Goal: Check status: Check status

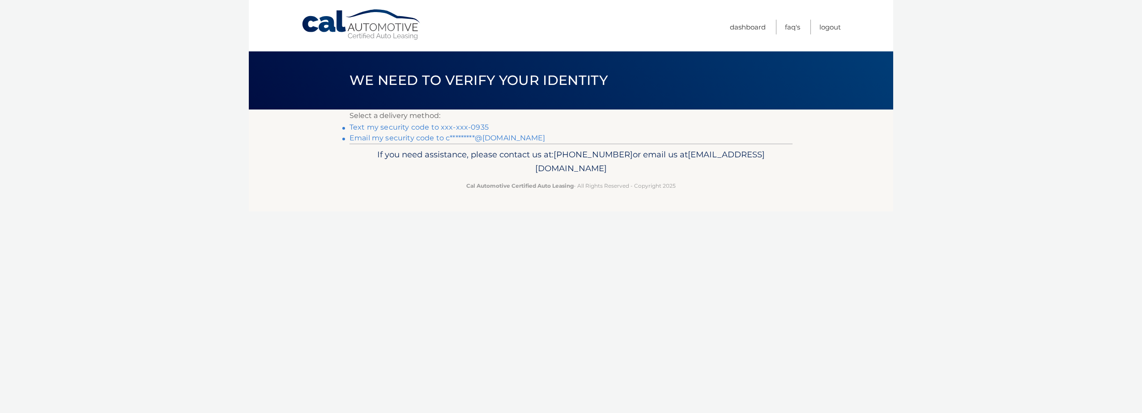
click at [389, 127] on link "Text my security code to xxx-xxx-0935" at bounding box center [418, 127] width 139 height 9
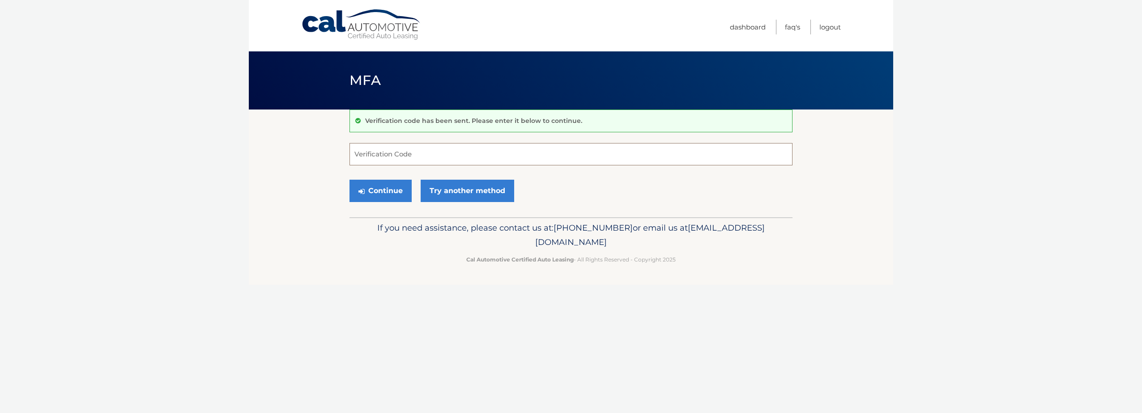
click at [408, 160] on input "Verification Code" at bounding box center [570, 154] width 443 height 22
type input "92391"
click at [349, 180] on button "Continue" at bounding box center [380, 191] width 62 height 22
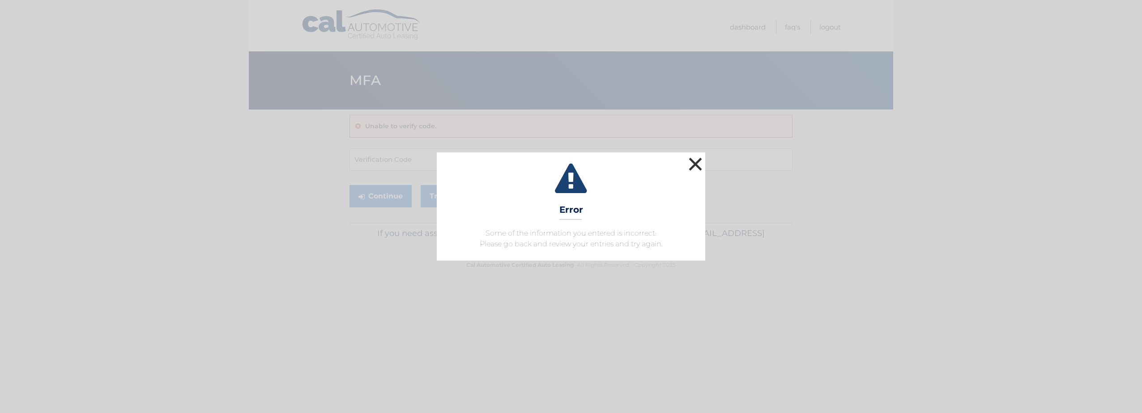
click at [701, 165] on button "×" at bounding box center [695, 164] width 18 height 18
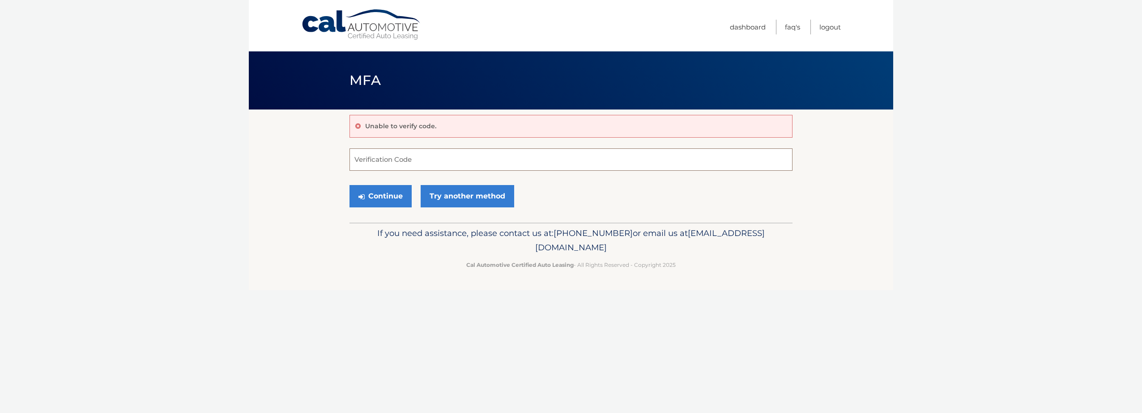
click at [587, 159] on input "Verification Code" at bounding box center [570, 160] width 443 height 22
type input "892391"
click at [349, 185] on button "Continue" at bounding box center [380, 196] width 62 height 22
click at [370, 197] on button "Continue" at bounding box center [380, 196] width 62 height 22
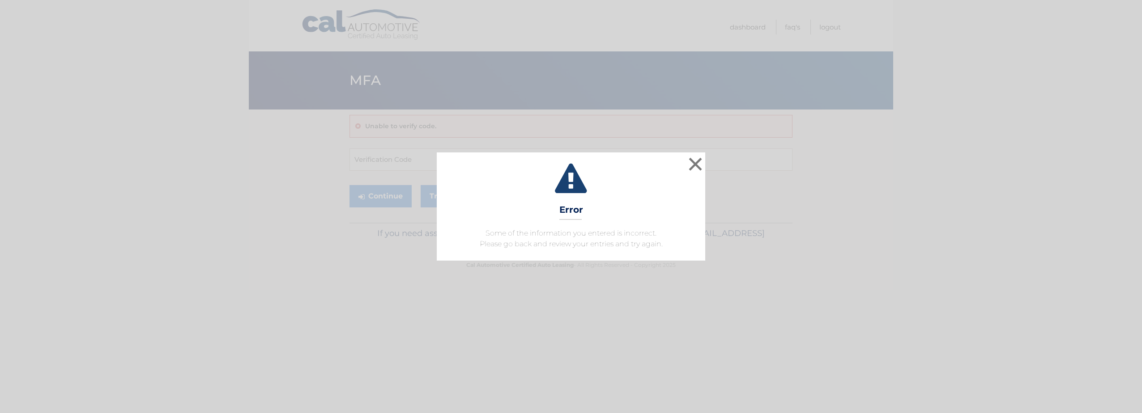
click at [707, 168] on div "× Error Some of the information you entered is incorrect. Please go back and re…" at bounding box center [571, 207] width 1135 height 108
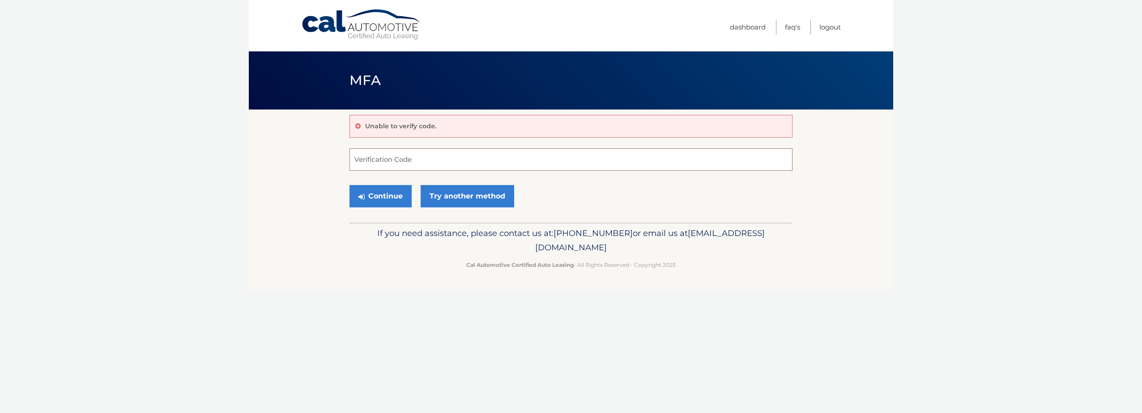
click at [505, 156] on input "Verification Code" at bounding box center [570, 160] width 443 height 22
type input "892391"
click at [370, 205] on button "Continue" at bounding box center [380, 196] width 62 height 22
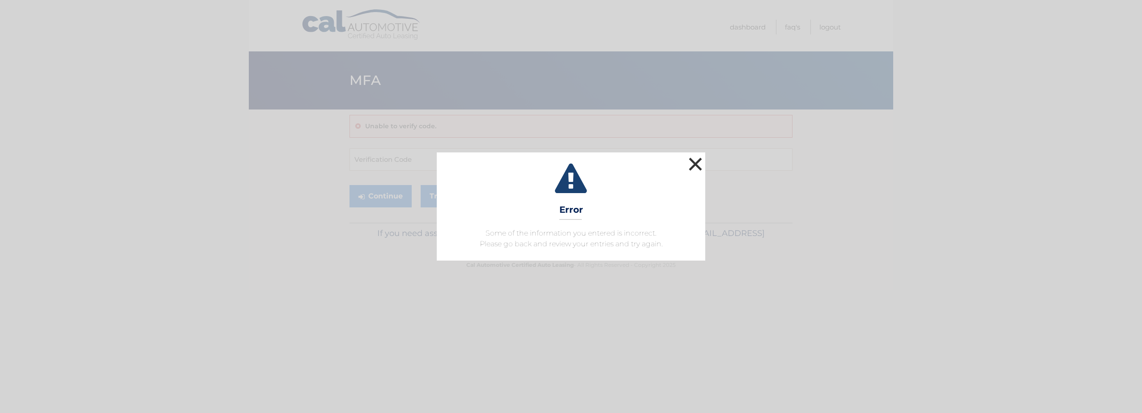
drag, startPoint x: 700, startPoint y: 166, endPoint x: 696, endPoint y: 162, distance: 5.4
click at [700, 166] on button "×" at bounding box center [695, 164] width 18 height 18
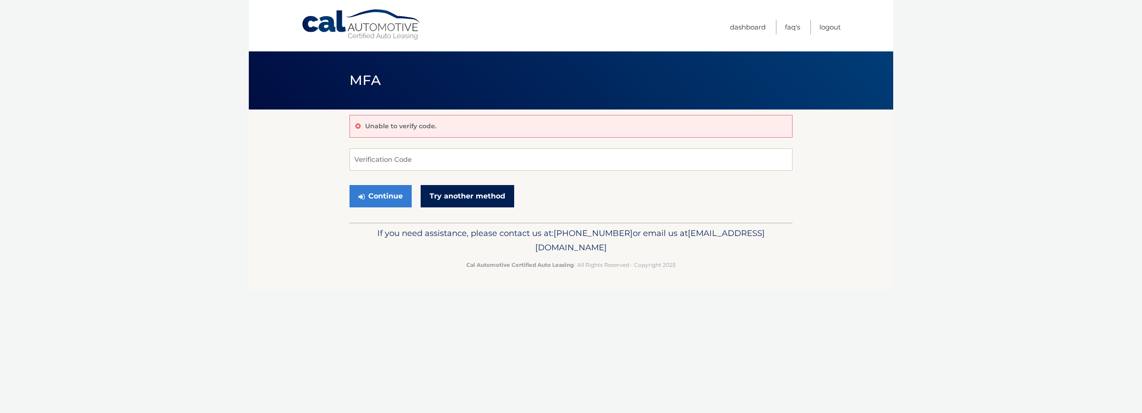
click at [476, 192] on link "Try another method" at bounding box center [468, 196] width 94 height 22
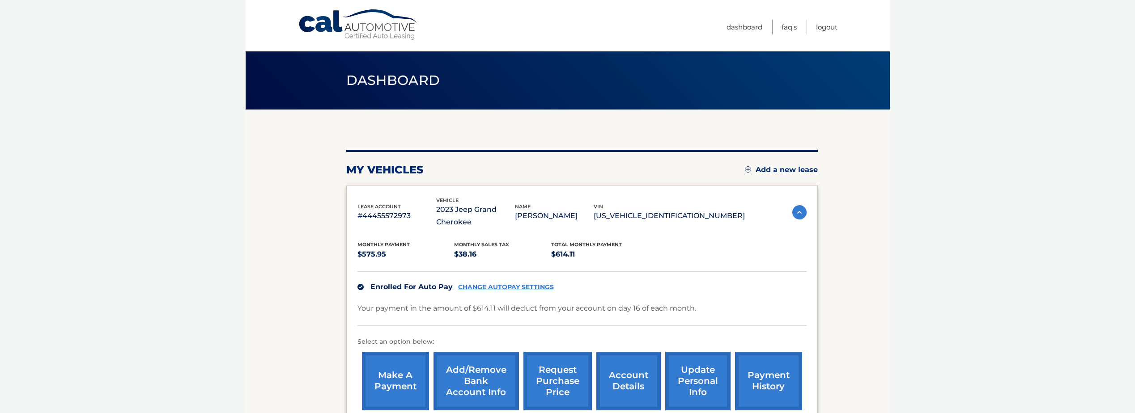
click at [371, 30] on link "Cal Automotive" at bounding box center [358, 25] width 121 height 32
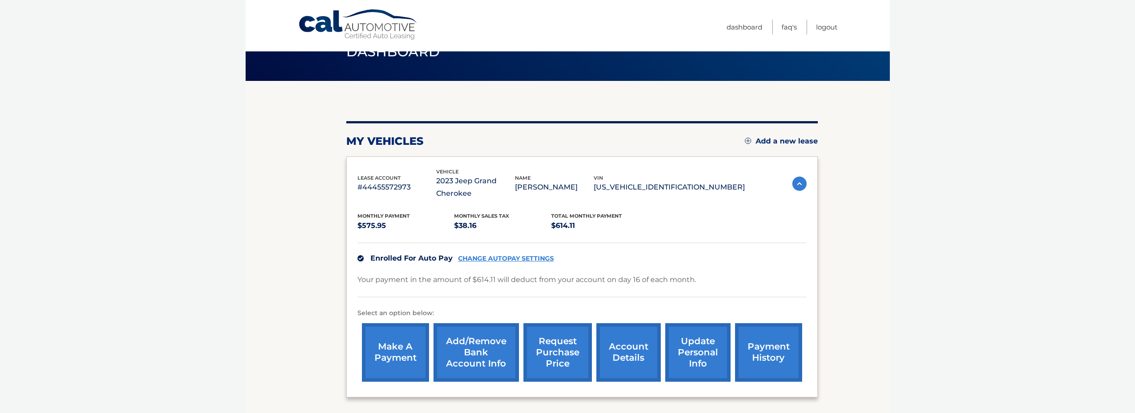
scroll to position [45, 0]
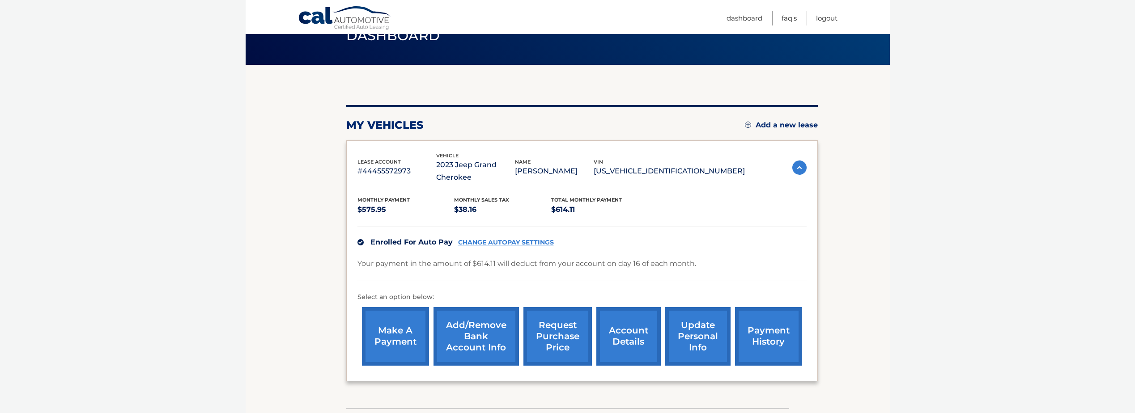
click at [639, 337] on link "account details" at bounding box center [628, 336] width 64 height 59
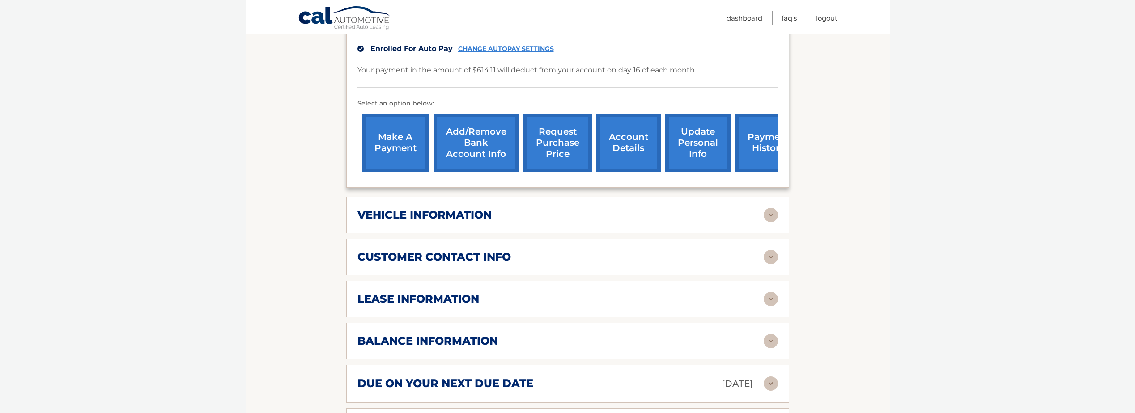
scroll to position [268, 0]
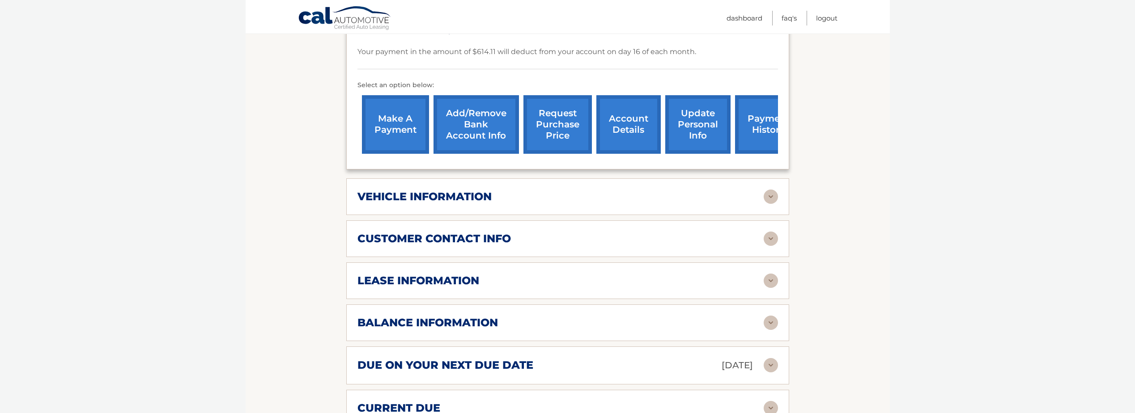
click at [498, 276] on div "lease information" at bounding box center [561, 280] width 406 height 13
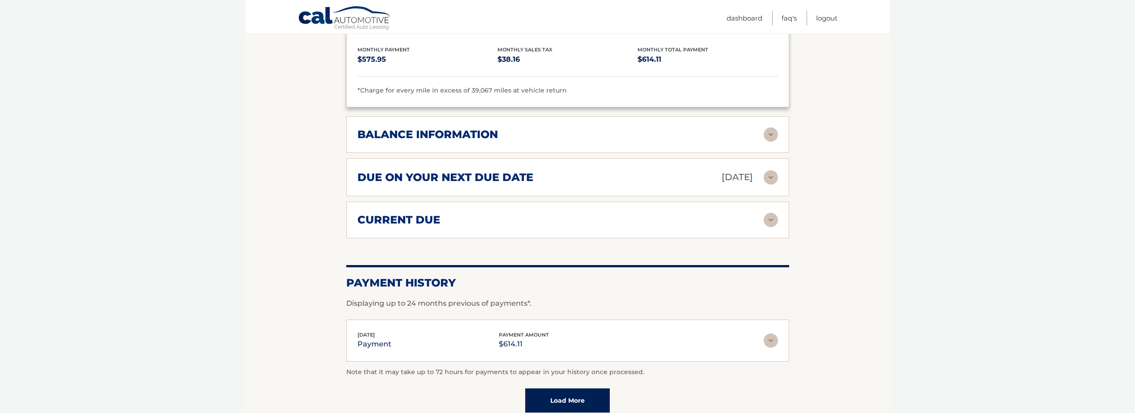
scroll to position [710, 0]
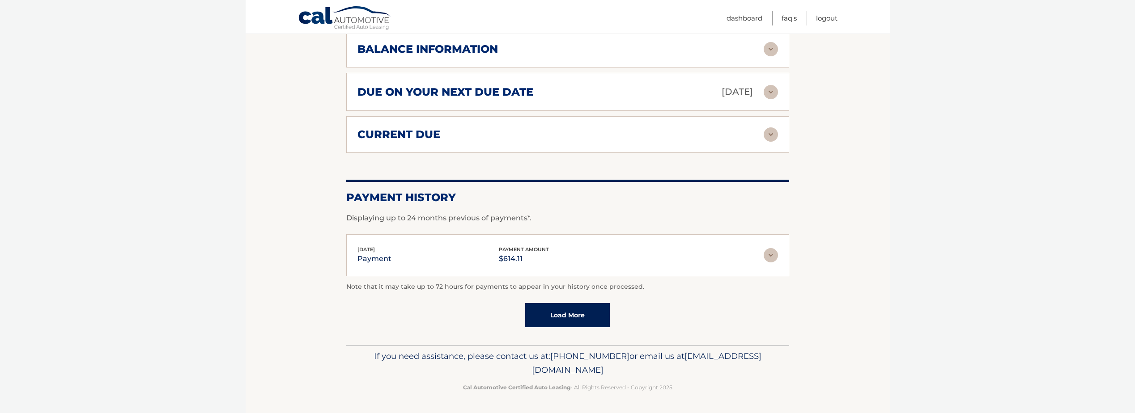
click at [568, 317] on link "Load More" at bounding box center [567, 315] width 85 height 24
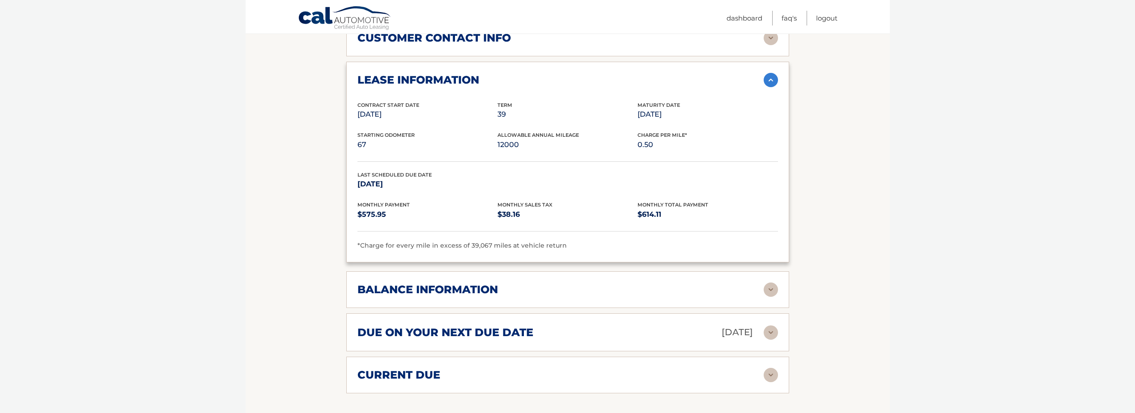
scroll to position [442, 0]
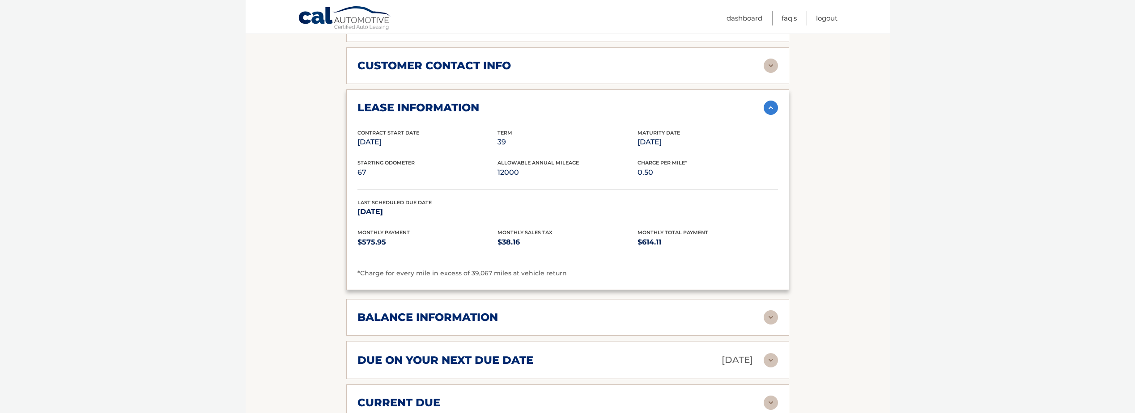
click at [779, 358] on div "due on your next due date Sep 16, 2025 Late Charges $31.39 Miscellaneous Charge…" at bounding box center [567, 360] width 443 height 38
click at [775, 362] on img at bounding box center [771, 360] width 14 height 14
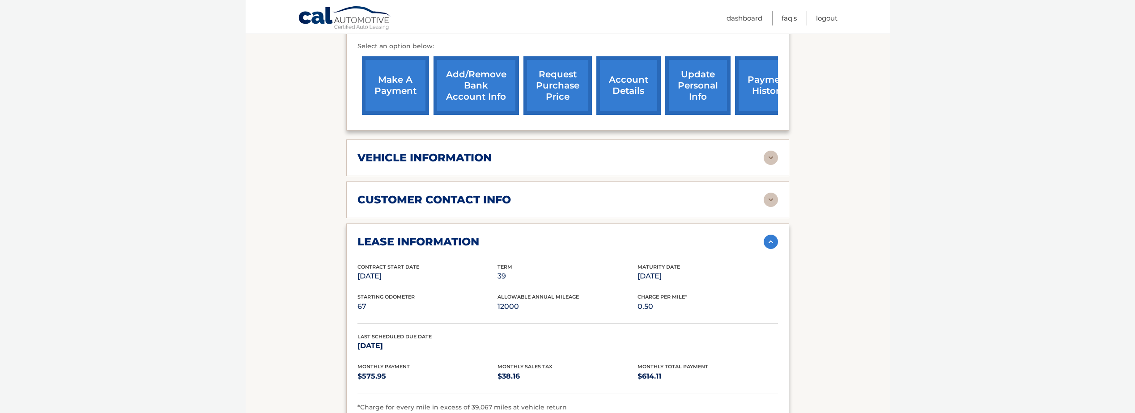
scroll to position [263, 0]
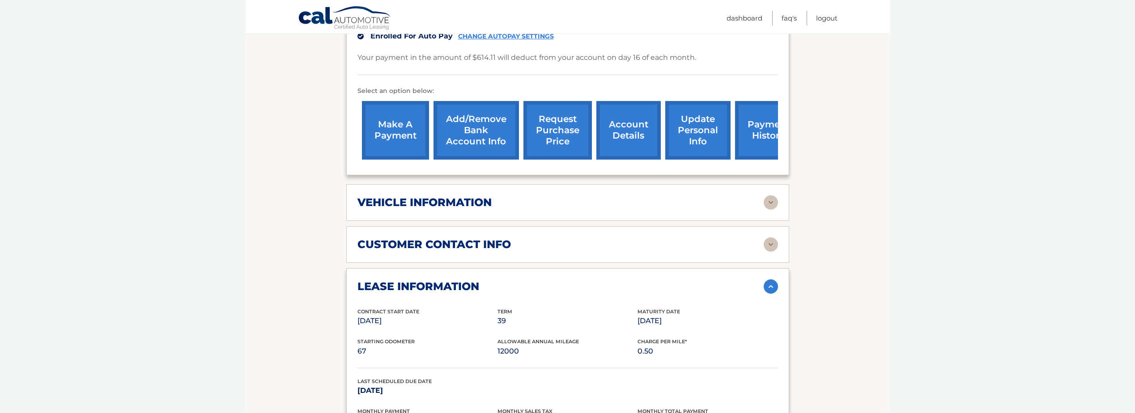
click at [533, 199] on div "vehicle information" at bounding box center [561, 202] width 406 height 13
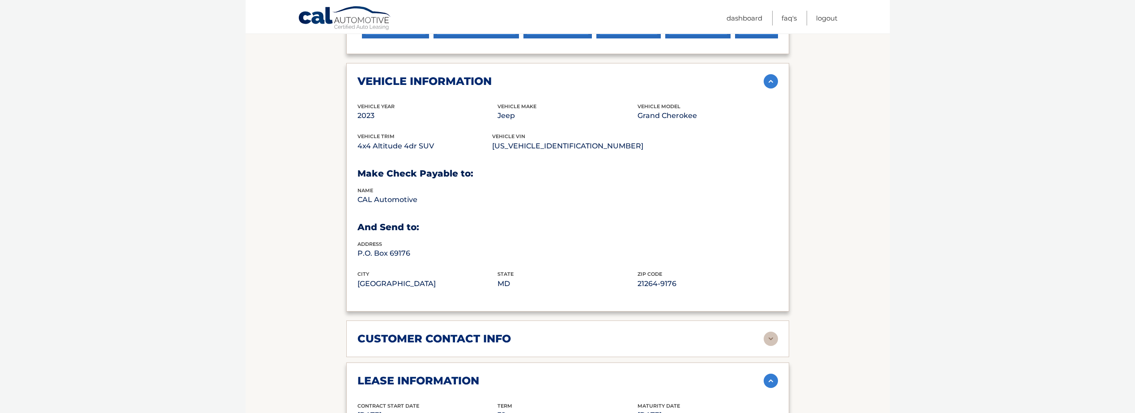
scroll to position [397, 0]
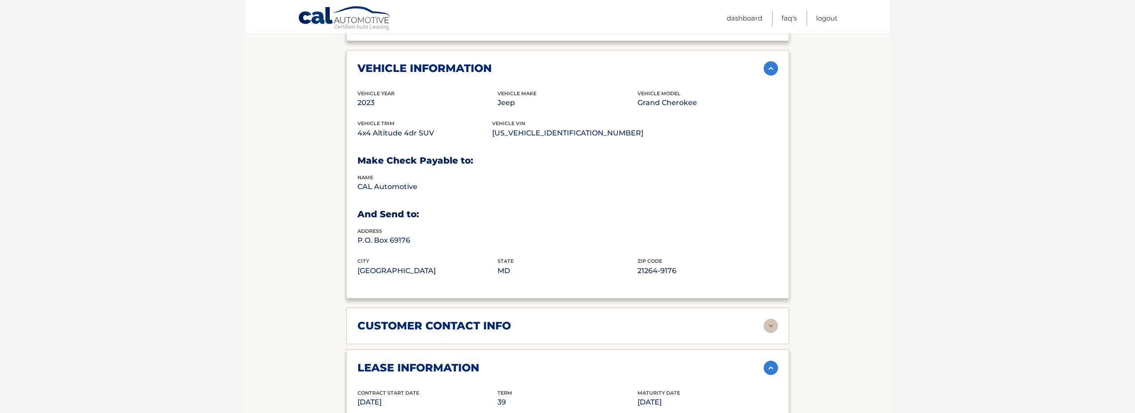
click at [518, 325] on div "customer contact info" at bounding box center [561, 325] width 406 height 13
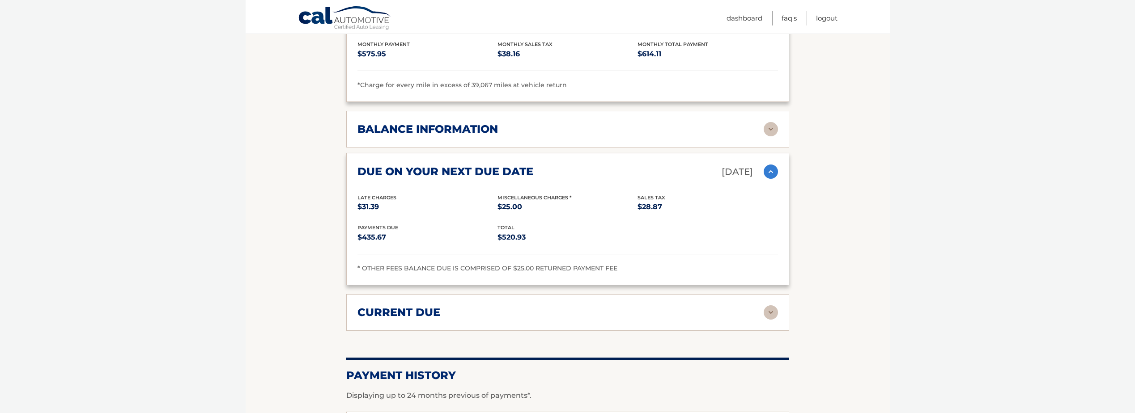
scroll to position [1023, 0]
click at [529, 126] on div "balance information" at bounding box center [561, 127] width 406 height 13
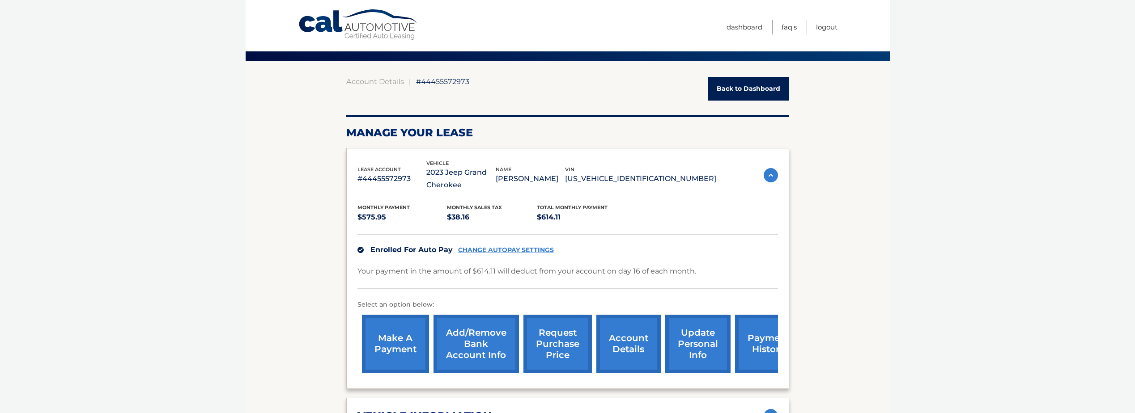
scroll to position [0, 0]
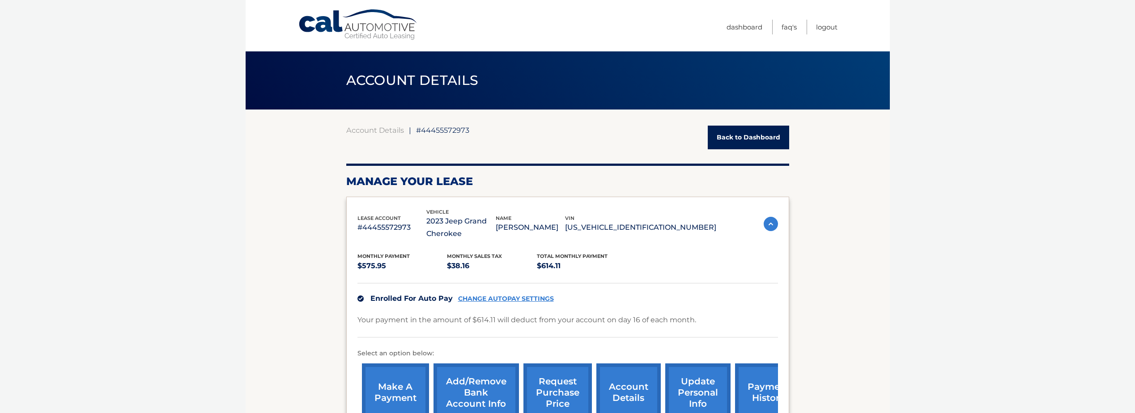
click at [741, 138] on link "Back to Dashboard" at bounding box center [748, 138] width 81 height 24
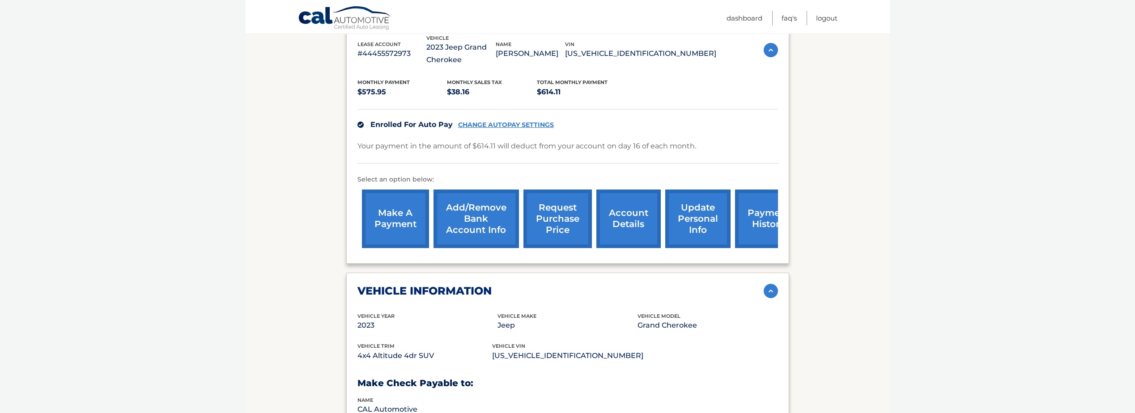
scroll to position [268, 0]
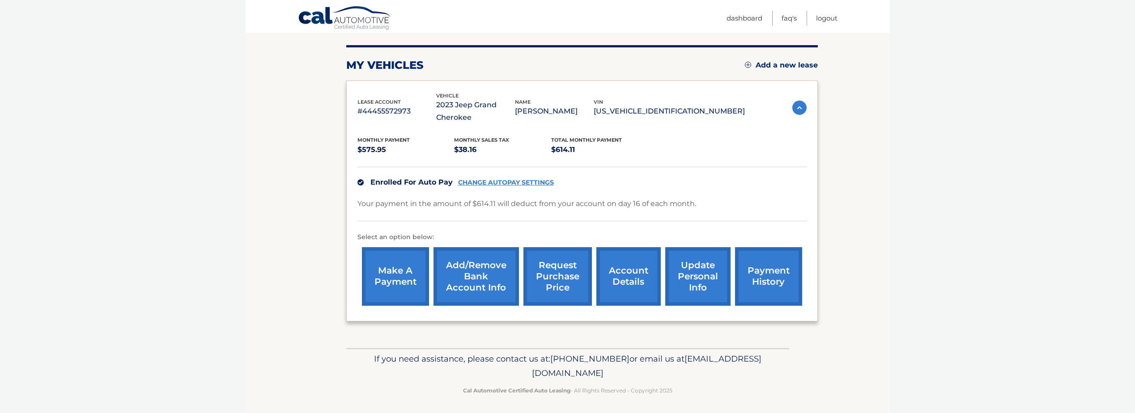
scroll to position [107, 0]
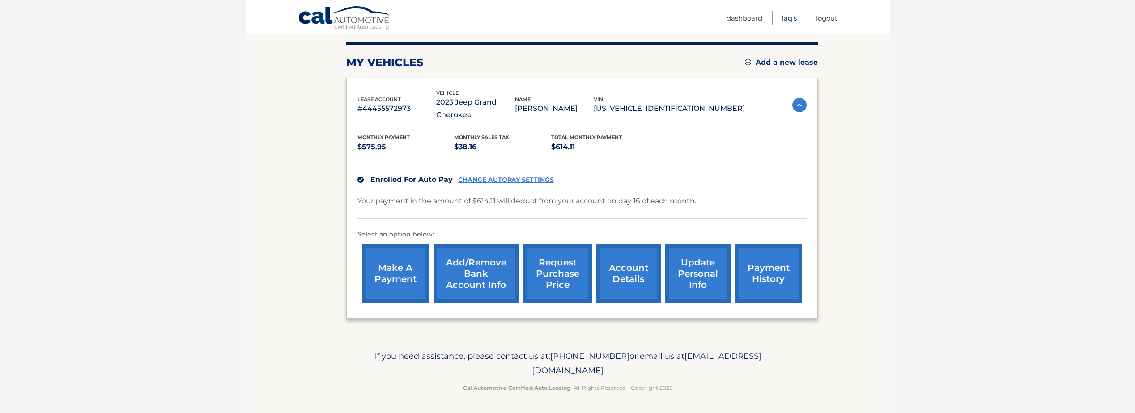
click at [787, 17] on link "FAQ's" at bounding box center [789, 18] width 15 height 15
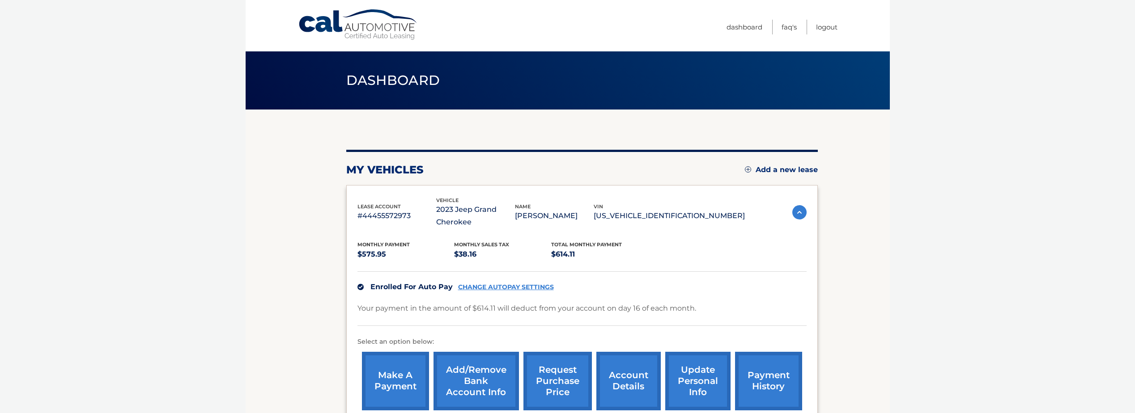
scroll to position [107, 0]
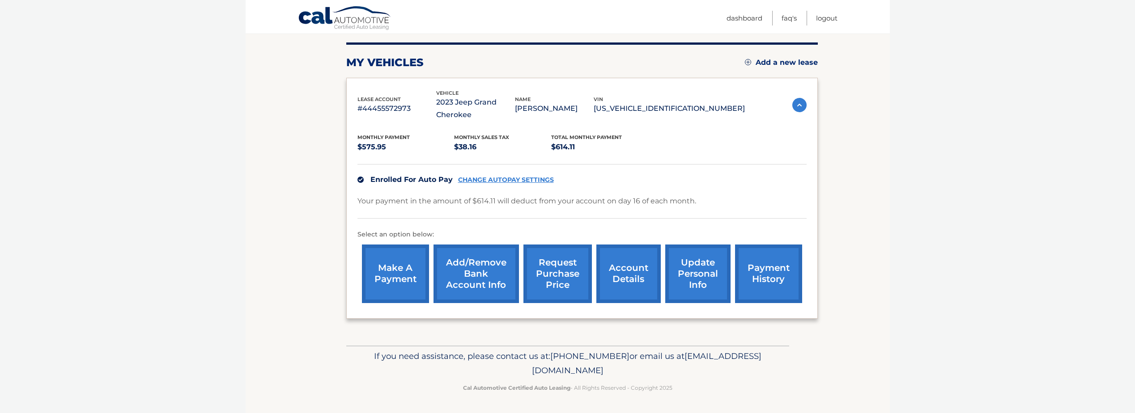
drag, startPoint x: 649, startPoint y: 371, endPoint x: 454, endPoint y: 377, distance: 195.6
click at [454, 377] on p "If you need assistance, please contact us at: [PHONE_NUMBER] or email us at [EM…" at bounding box center [567, 363] width 431 height 29
copy span "[EMAIL_ADDRESS][DOMAIN_NAME]"
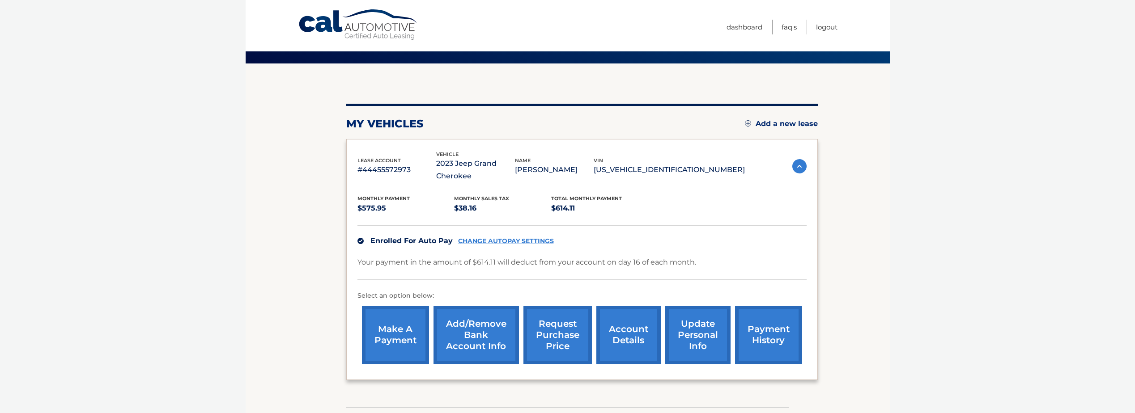
scroll to position [0, 0]
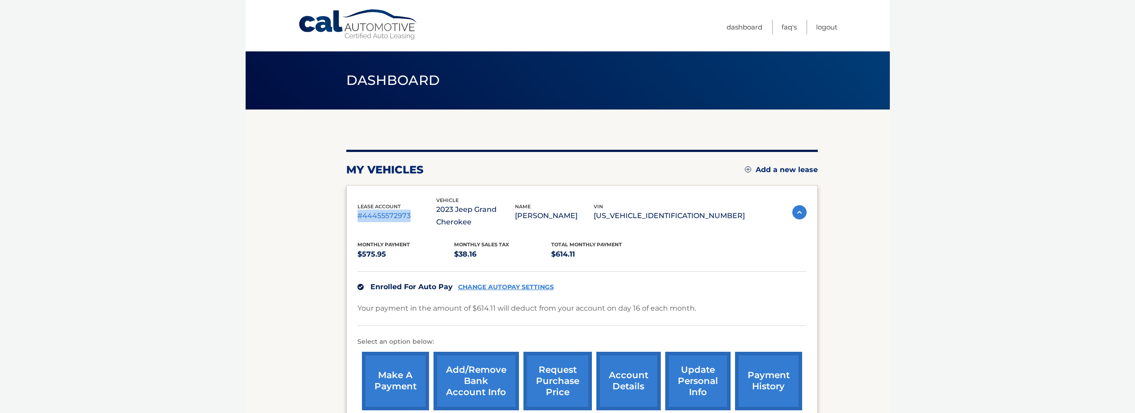
drag, startPoint x: 432, startPoint y: 221, endPoint x: 349, endPoint y: 219, distance: 82.3
click at [349, 219] on div "lease account #44455572973 vehicle 2023 Jeep Grand Cherokee name [PERSON_NAME] …" at bounding box center [582, 305] width 472 height 241
copy p "#44455572973"
